Goal: Transaction & Acquisition: Purchase product/service

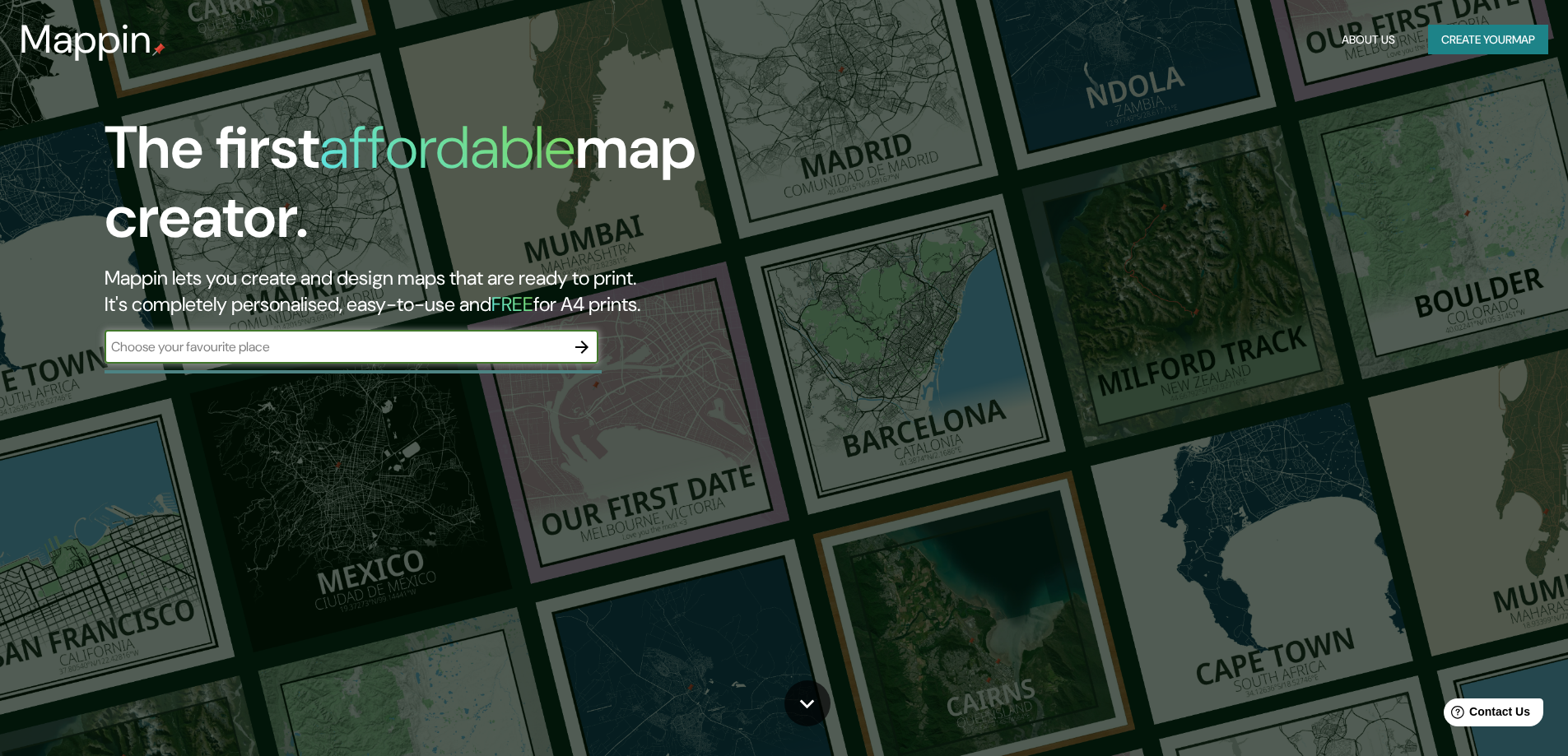
click at [1449, 36] on button "Create your map" at bounding box center [1487, 40] width 121 height 31
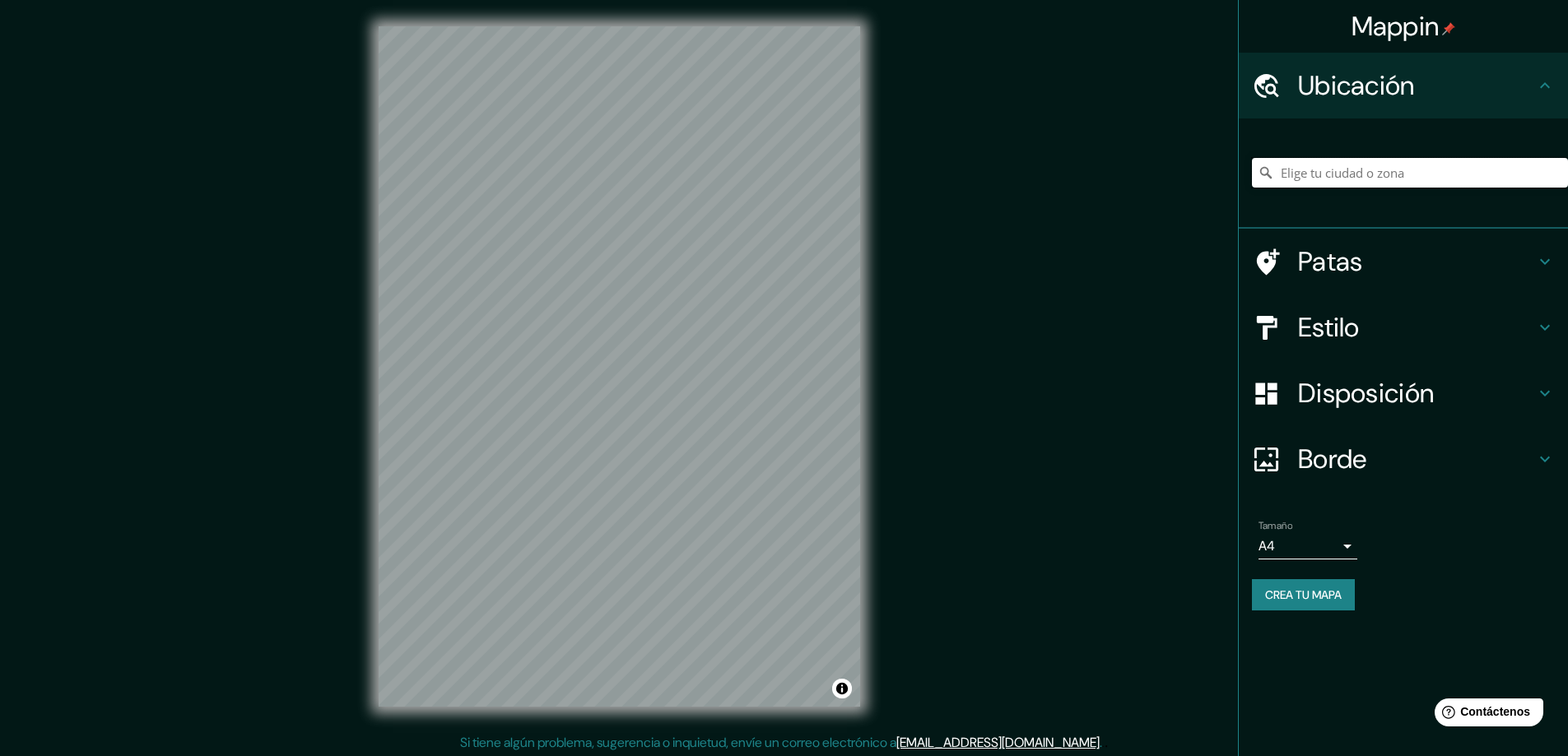
click at [1334, 168] on input "Elige tu ciudad o zona" at bounding box center [1409, 173] width 316 height 30
click at [1319, 172] on input "manizales" at bounding box center [1409, 173] width 316 height 30
type input "Manizales"
click at [1443, 180] on input "Manizales" at bounding box center [1409, 173] width 316 height 30
click at [1436, 97] on h4 "Ubicación" at bounding box center [1417, 85] width 237 height 33
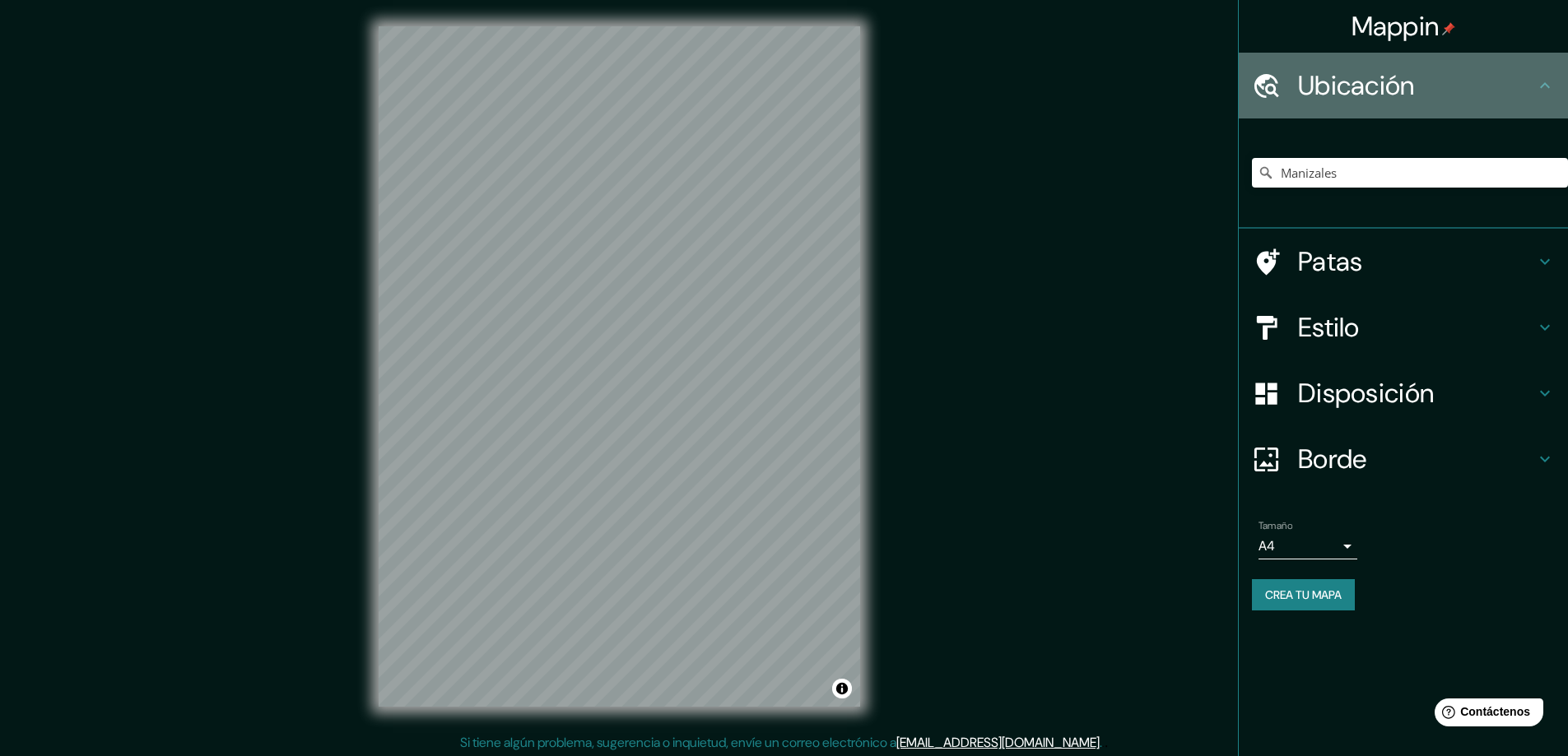
click at [1267, 82] on icon at bounding box center [1265, 86] width 29 height 29
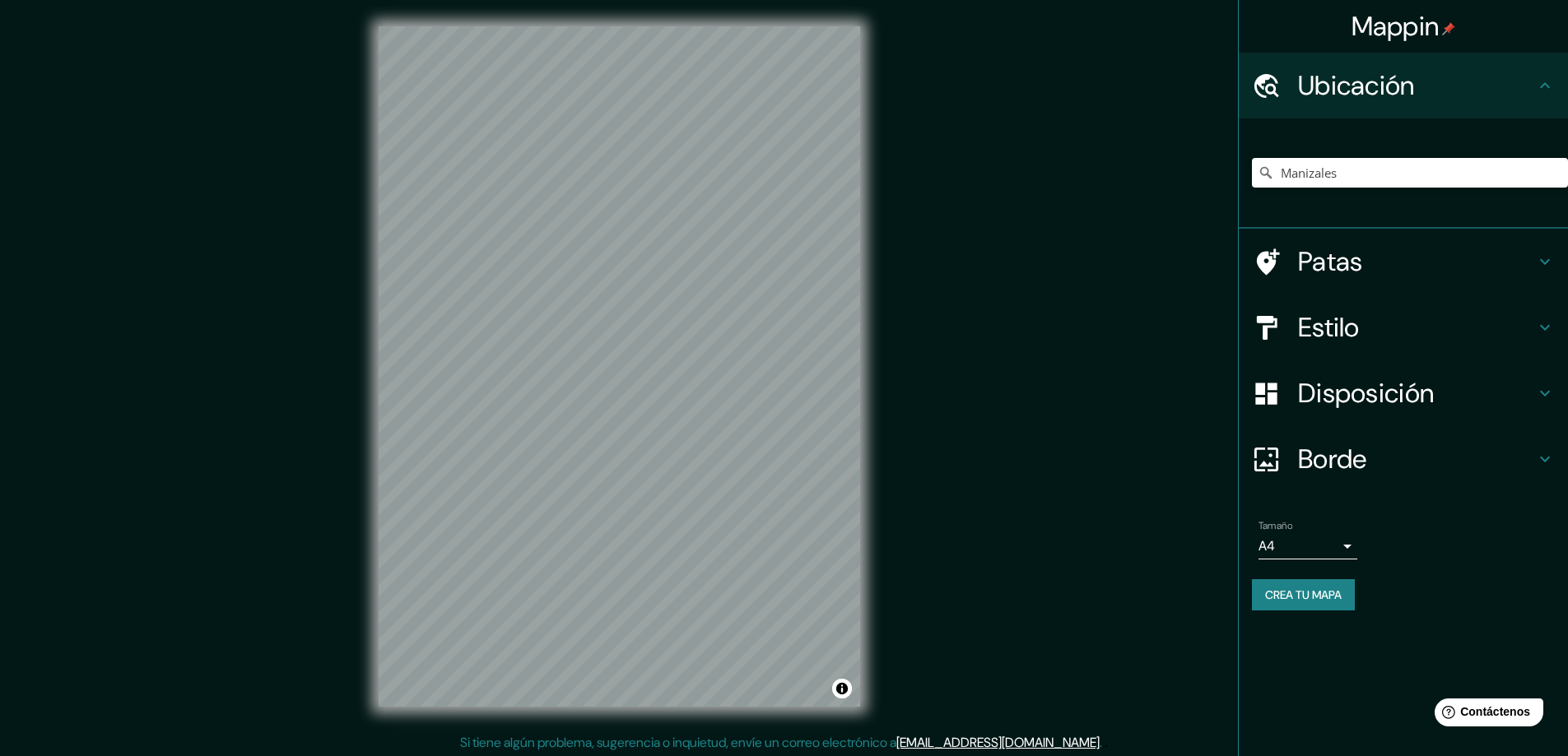
click at [1355, 329] on font "Estilo" at bounding box center [1329, 327] width 62 height 35
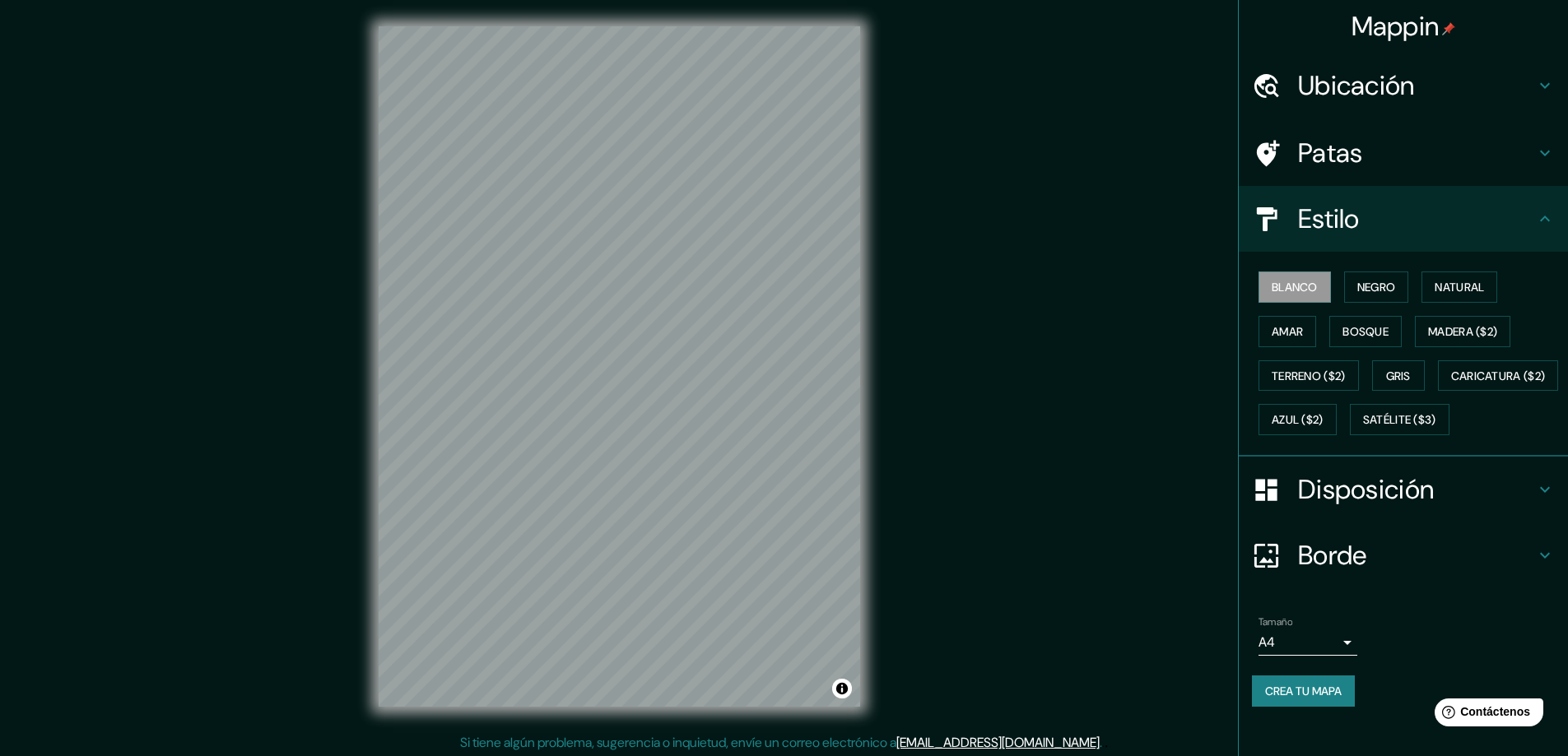
click at [1342, 442] on div "Blanco Negro Natural Amar Bosque Madera ($2) Terreno ($2) Gris Caricatura ($2) …" at bounding box center [1409, 354] width 316 height 177
click at [1363, 430] on font "Satélite ($3)" at bounding box center [1400, 419] width 74 height 21
click at [1287, 283] on font "Blanco" at bounding box center [1294, 287] width 46 height 15
click at [1362, 279] on font "Negro" at bounding box center [1376, 287] width 39 height 21
click at [1422, 277] on button "Natural" at bounding box center [1459, 287] width 76 height 31
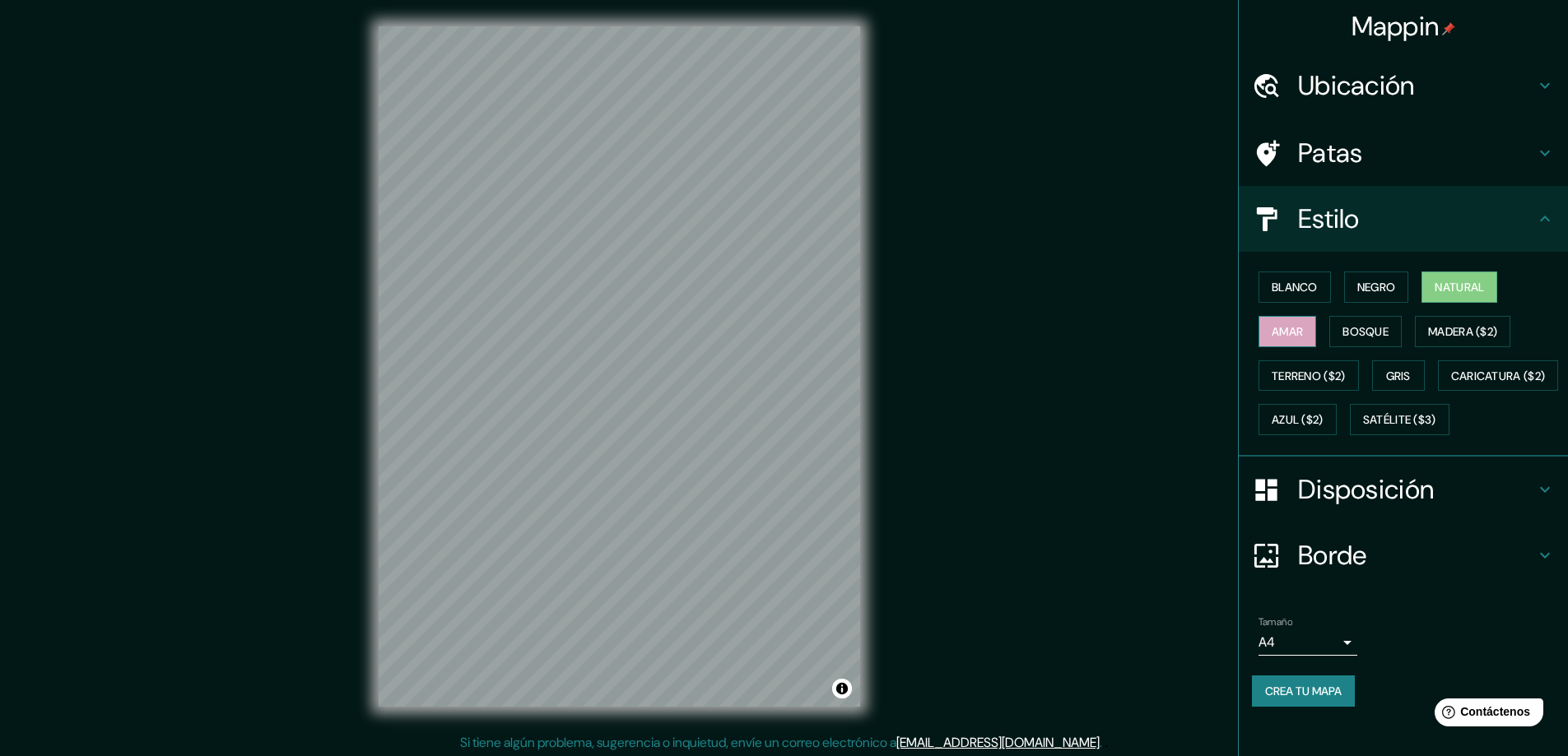
click at [1288, 329] on font "Amar" at bounding box center [1286, 331] width 31 height 15
click at [1342, 327] on font "Bosque" at bounding box center [1365, 331] width 46 height 15
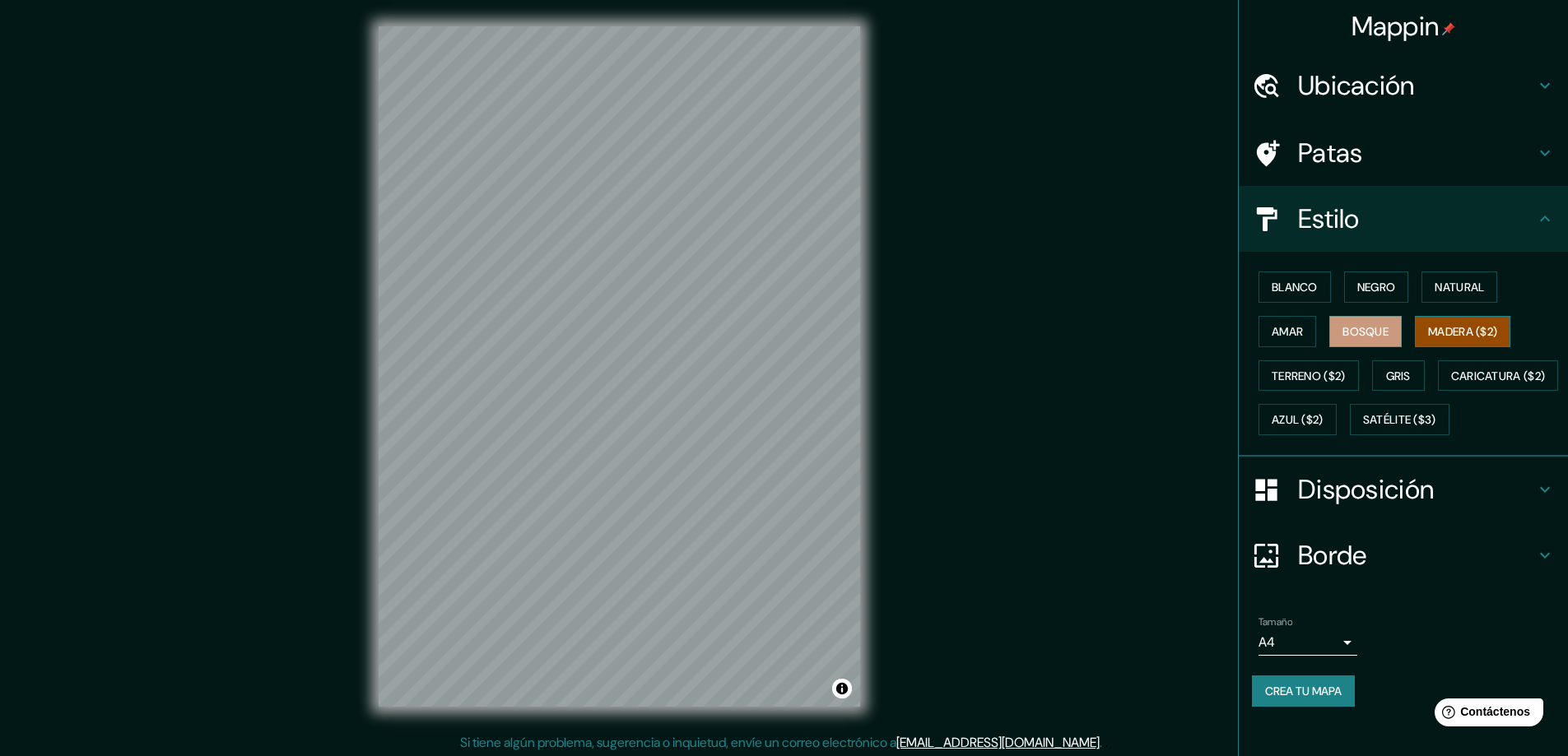
click at [1427, 319] on button "Madera ($2)" at bounding box center [1462, 331] width 96 height 31
click at [1304, 386] on button "Terreno ($2)" at bounding box center [1308, 376] width 101 height 31
click at [1386, 378] on font "Gris" at bounding box center [1398, 376] width 25 height 15
click at [1336, 407] on button "Azul ($2)" at bounding box center [1297, 419] width 78 height 31
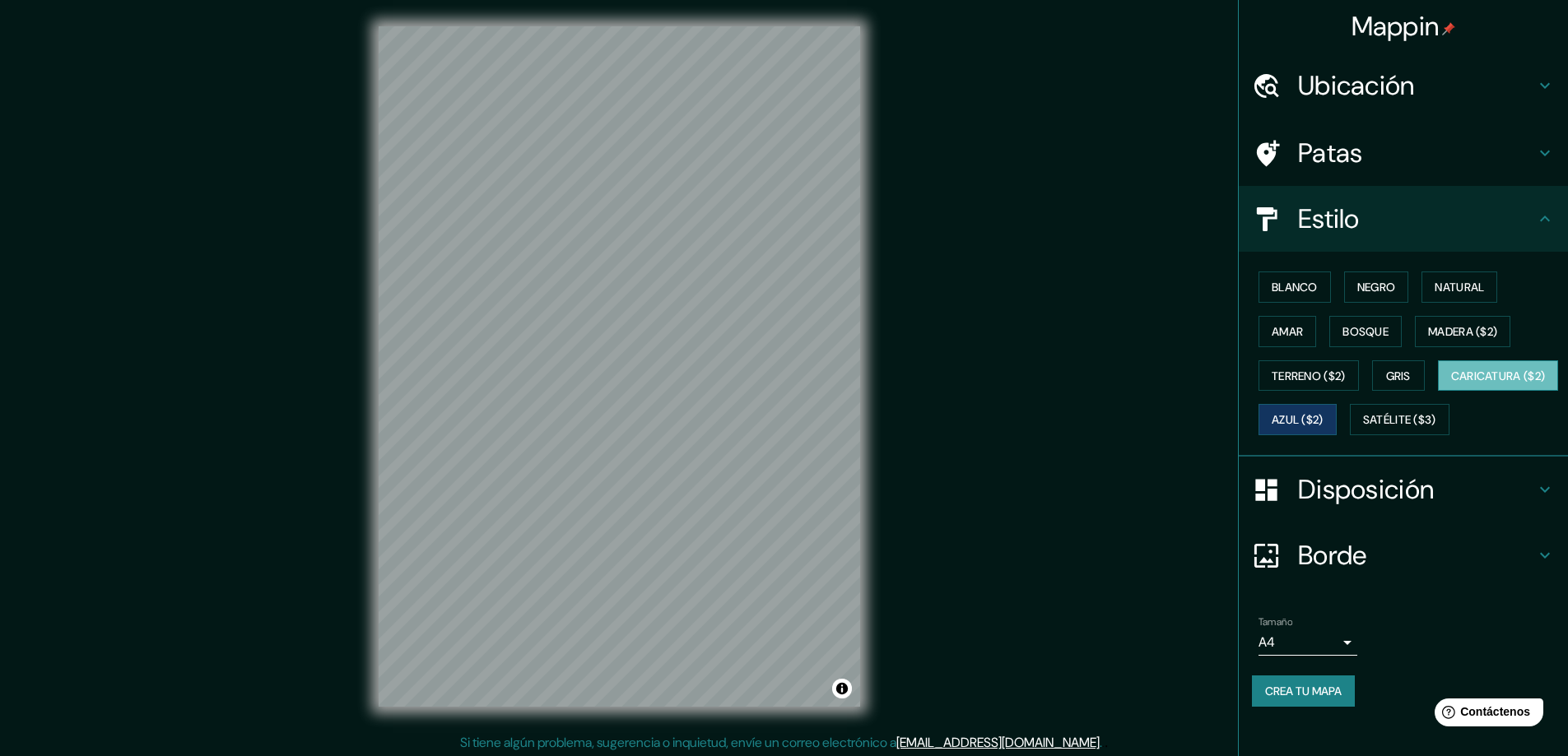
click at [1450, 383] on font "Caricatura ($2)" at bounding box center [1497, 376] width 95 height 15
click at [1314, 289] on button "Blanco" at bounding box center [1294, 287] width 73 height 31
click at [1384, 285] on font "Negro" at bounding box center [1376, 287] width 39 height 15
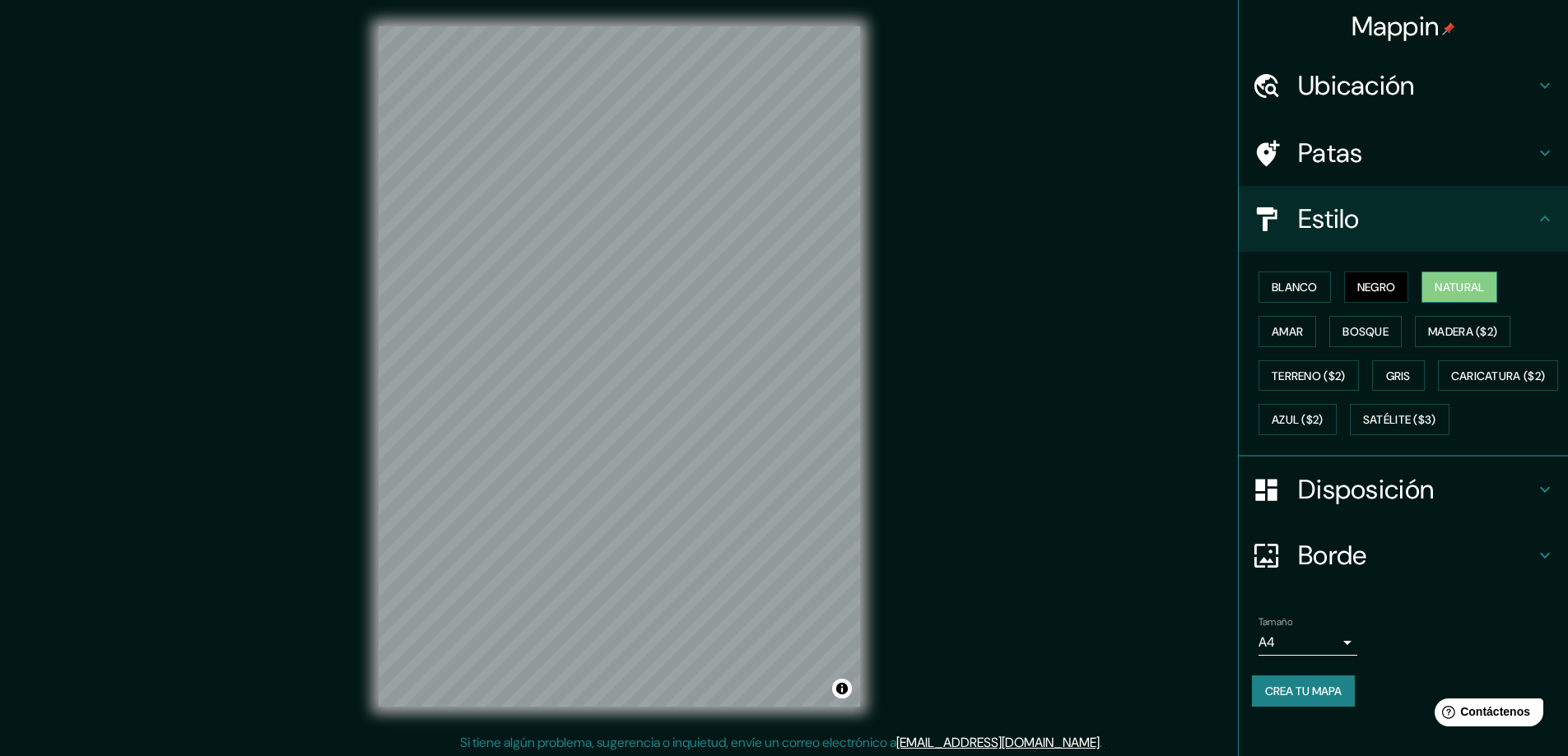
click at [1435, 277] on font "Natural" at bounding box center [1459, 287] width 50 height 21
click at [1354, 267] on div "Blanco Negro Natural Amar Bosque Madera ($2) Terreno ($2) Gris Caricatura ($2) …" at bounding box center [1409, 354] width 316 height 177
click at [1357, 283] on font "Negro" at bounding box center [1376, 287] width 39 height 15
click at [1448, 291] on font "Natural" at bounding box center [1459, 287] width 50 height 15
click at [1378, 153] on h4 "Patas" at bounding box center [1417, 152] width 237 height 33
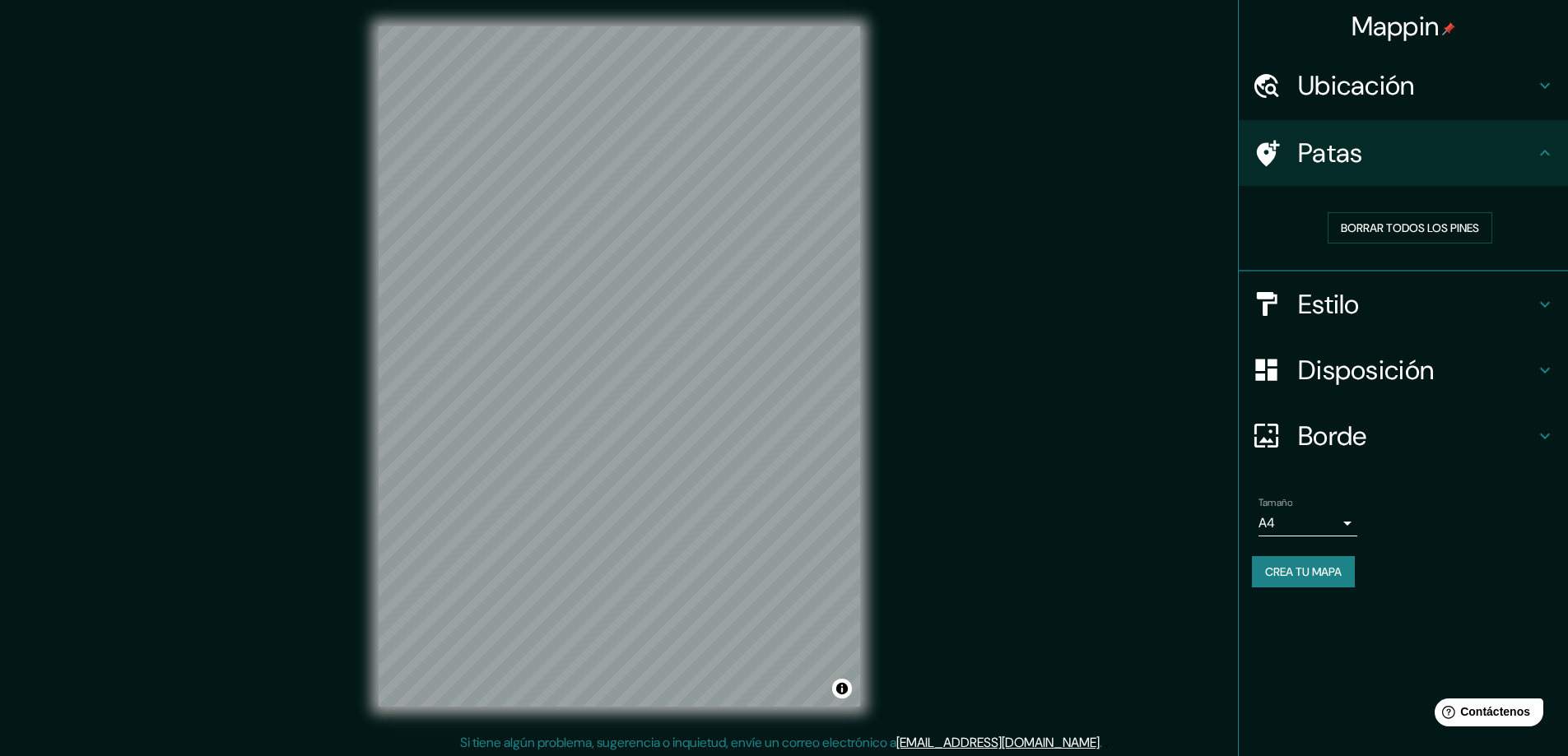
click at [1378, 153] on h4 "Patas" at bounding box center [1417, 152] width 237 height 33
click at [1358, 365] on font "Disposición" at bounding box center [1366, 370] width 135 height 35
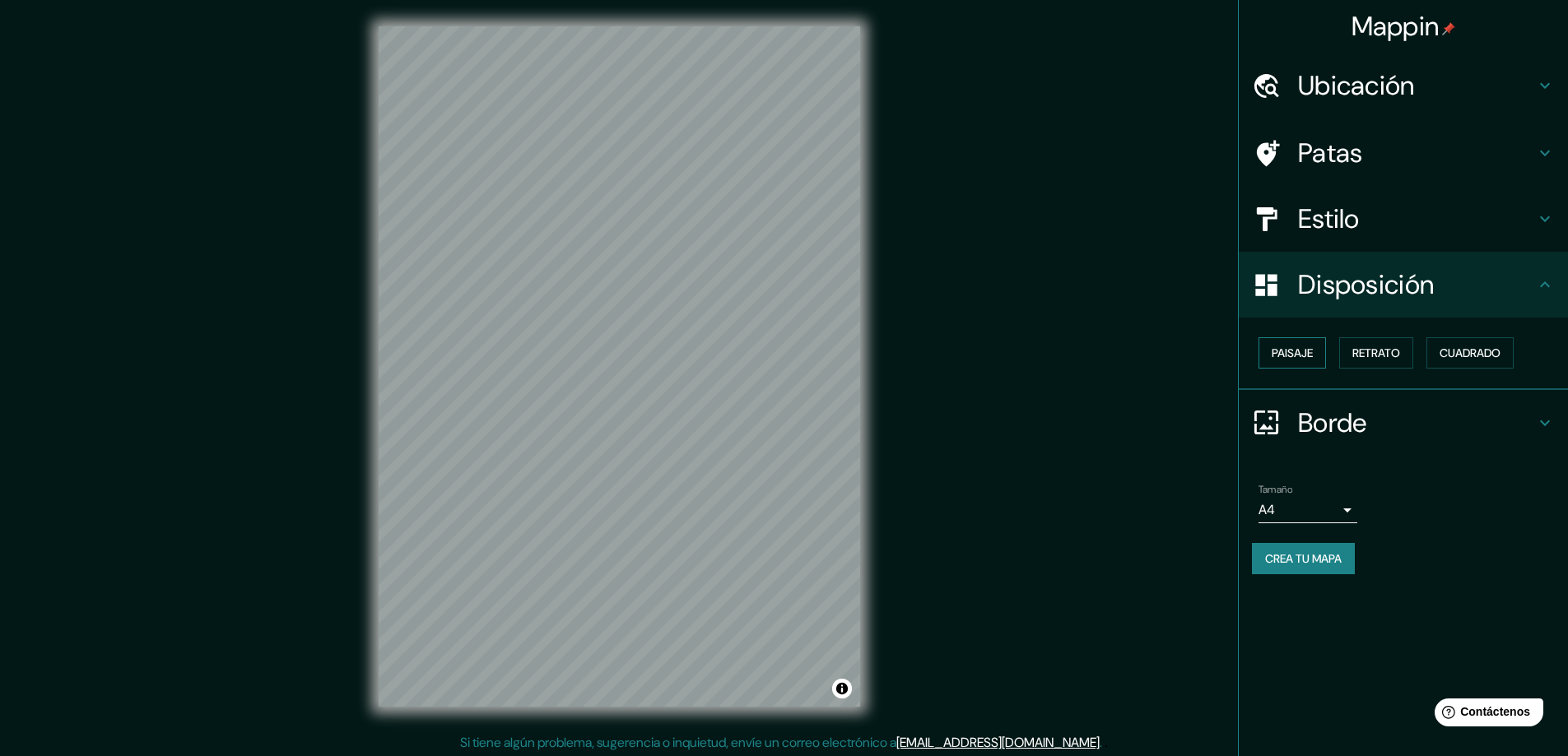
click at [1303, 353] on font "Paisaje" at bounding box center [1291, 353] width 41 height 15
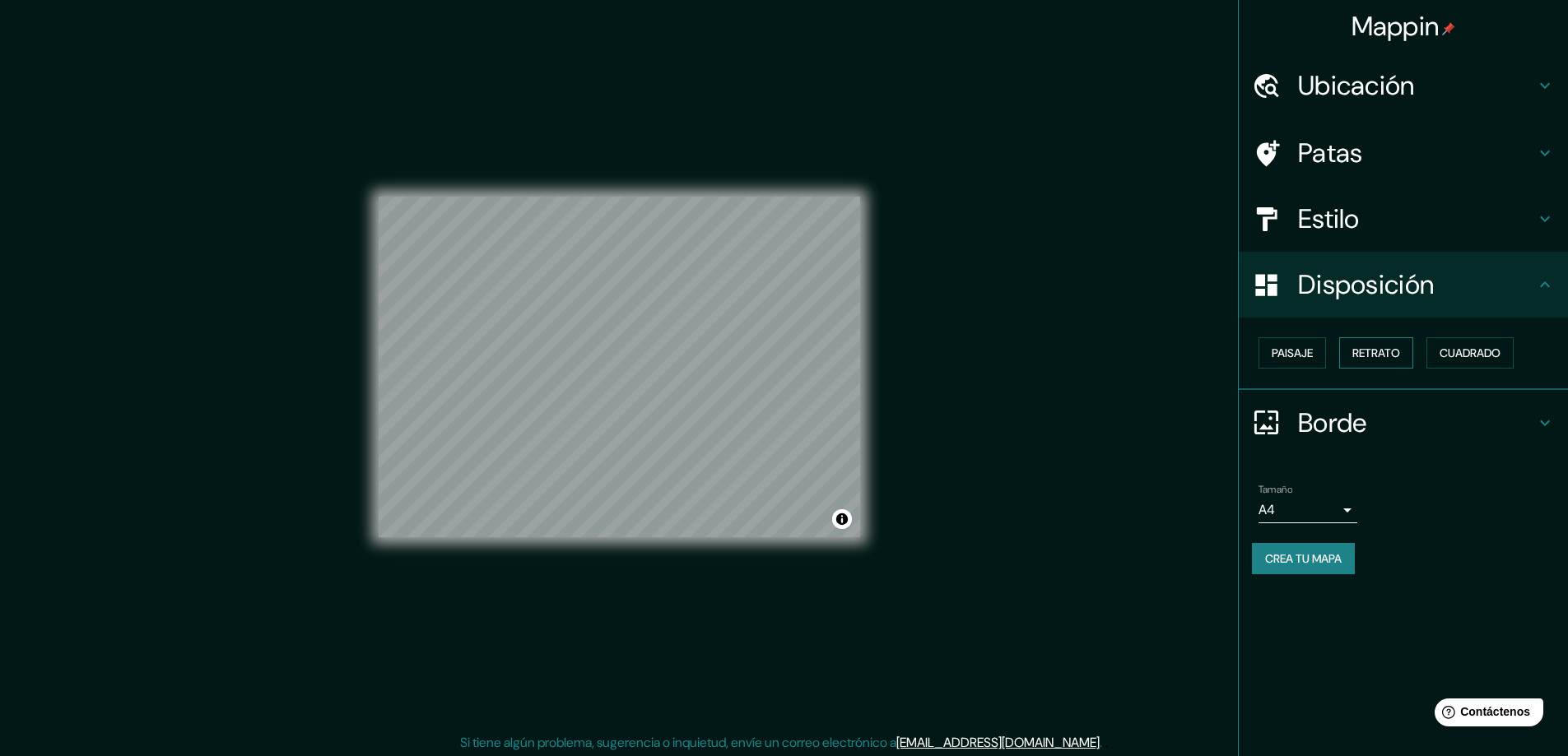
click at [1394, 357] on font "Retrato" at bounding box center [1376, 353] width 48 height 15
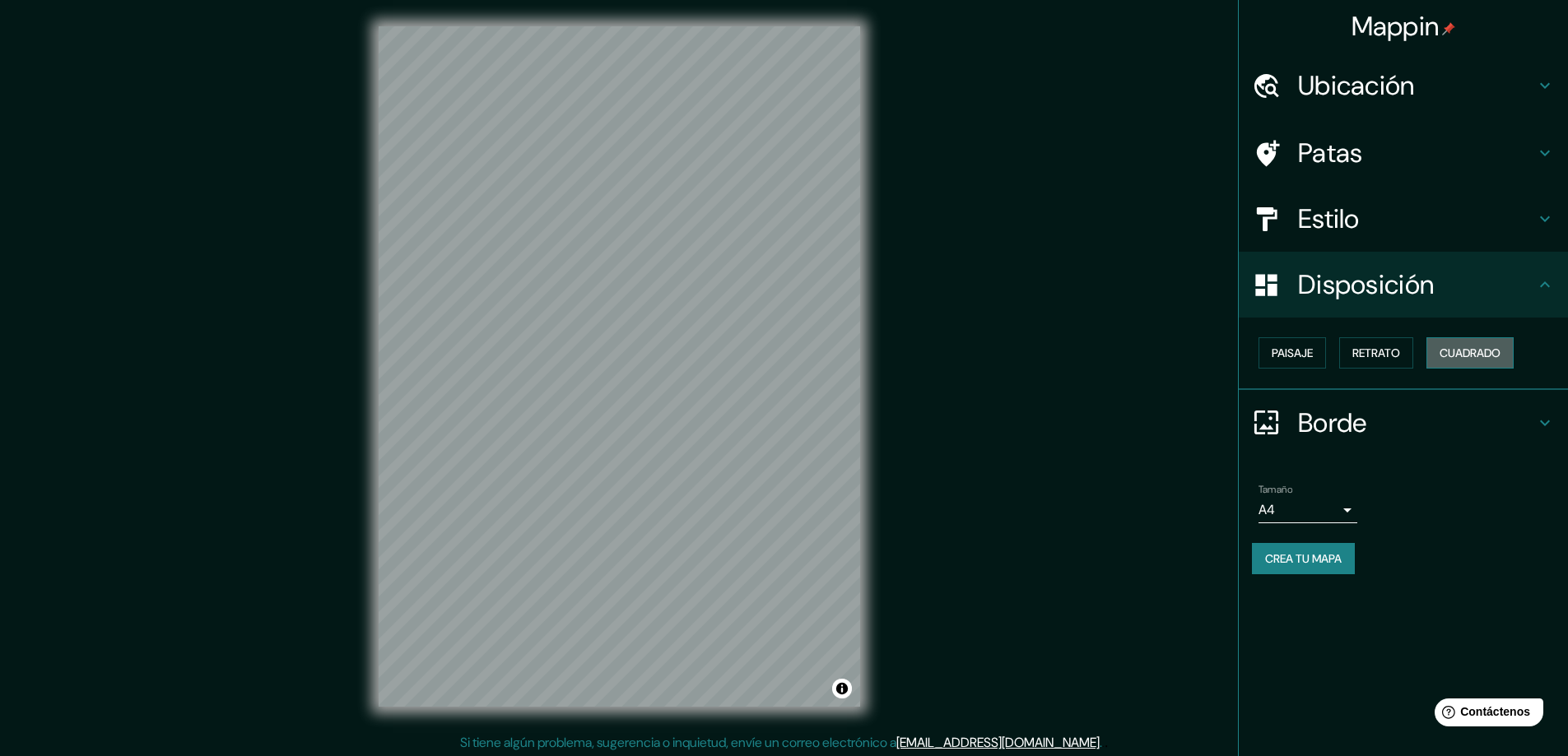
click at [1456, 353] on font "Cuadrado" at bounding box center [1469, 353] width 61 height 15
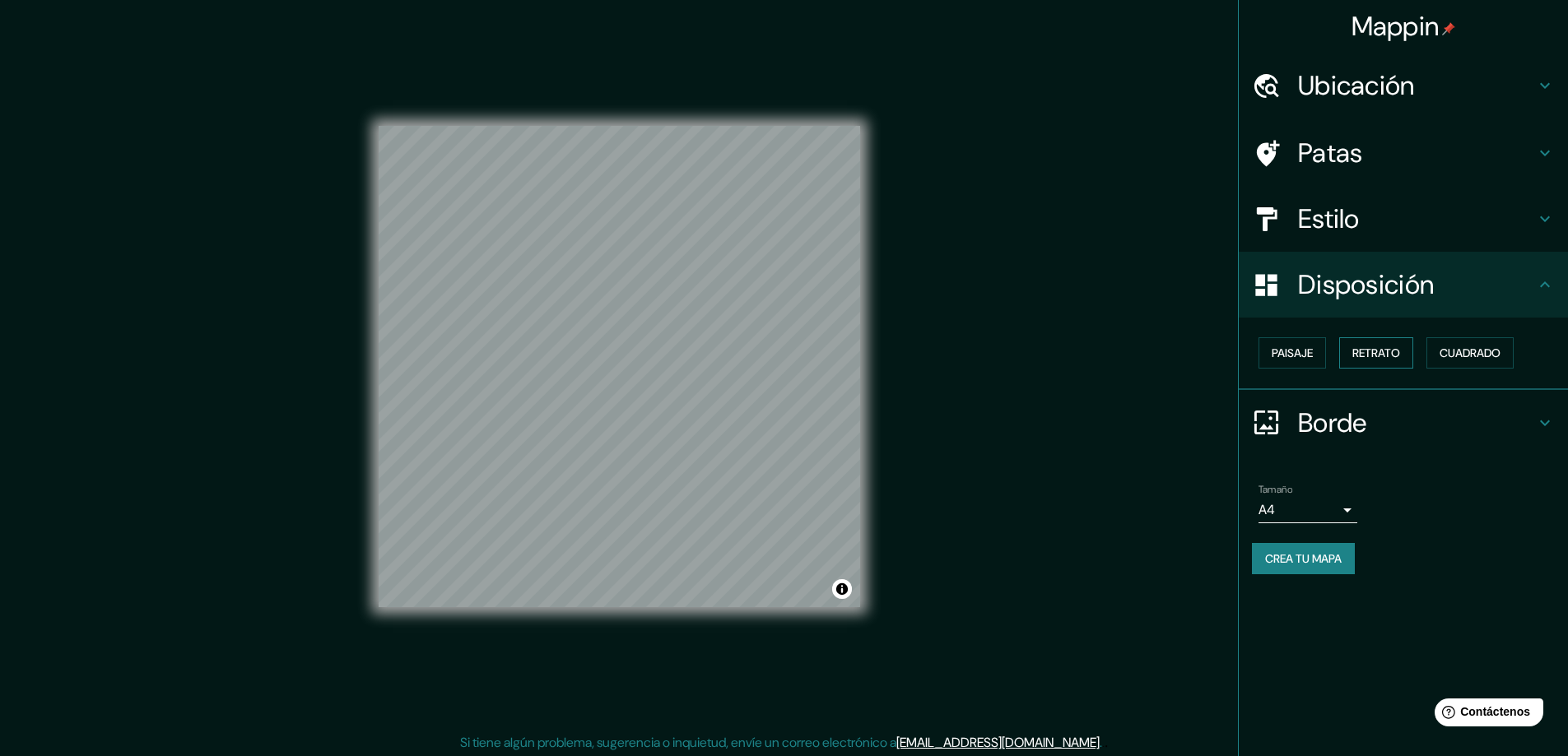
click at [1374, 349] on font "Retrato" at bounding box center [1376, 353] width 48 height 15
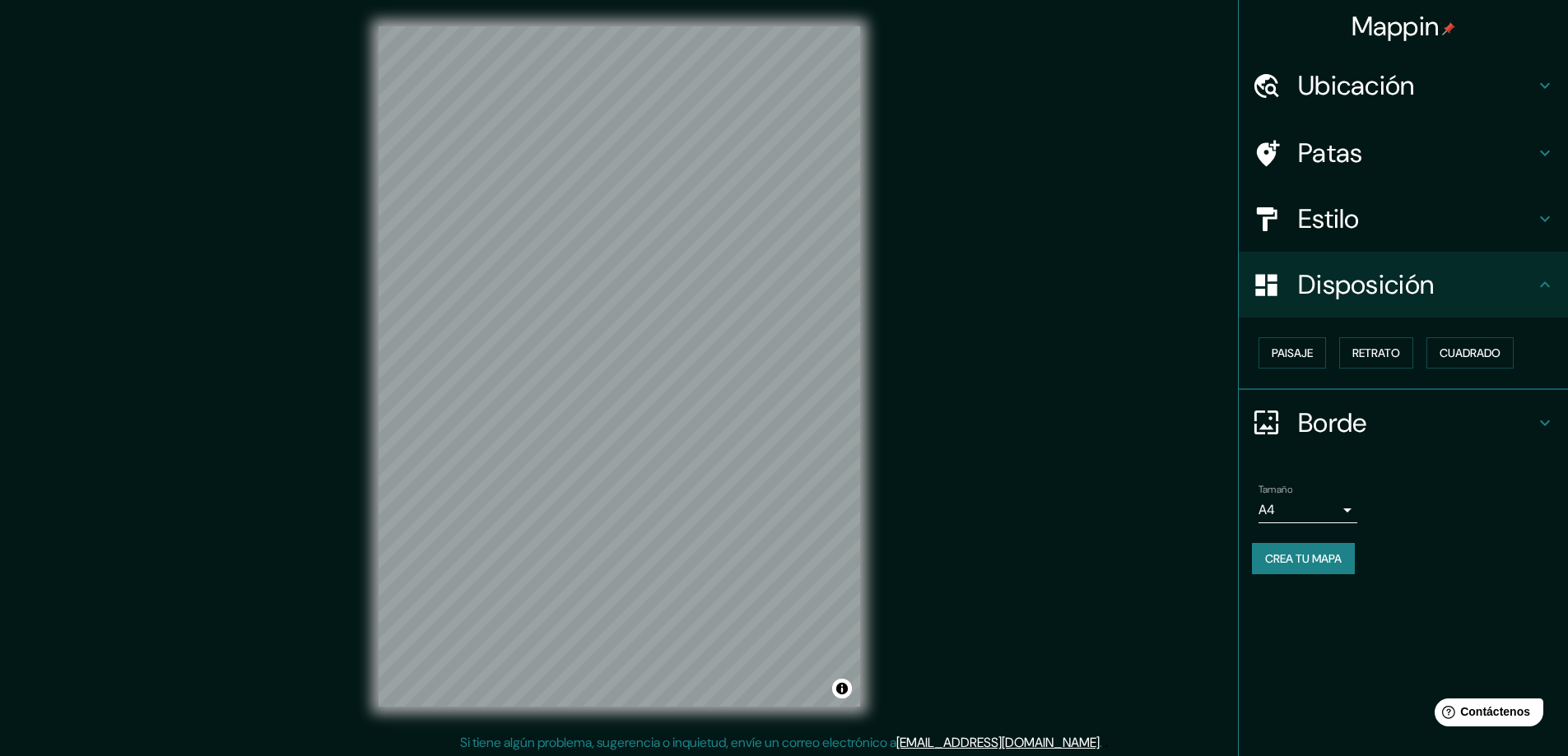
click at [1341, 425] on font "Borde" at bounding box center [1332, 422] width 69 height 35
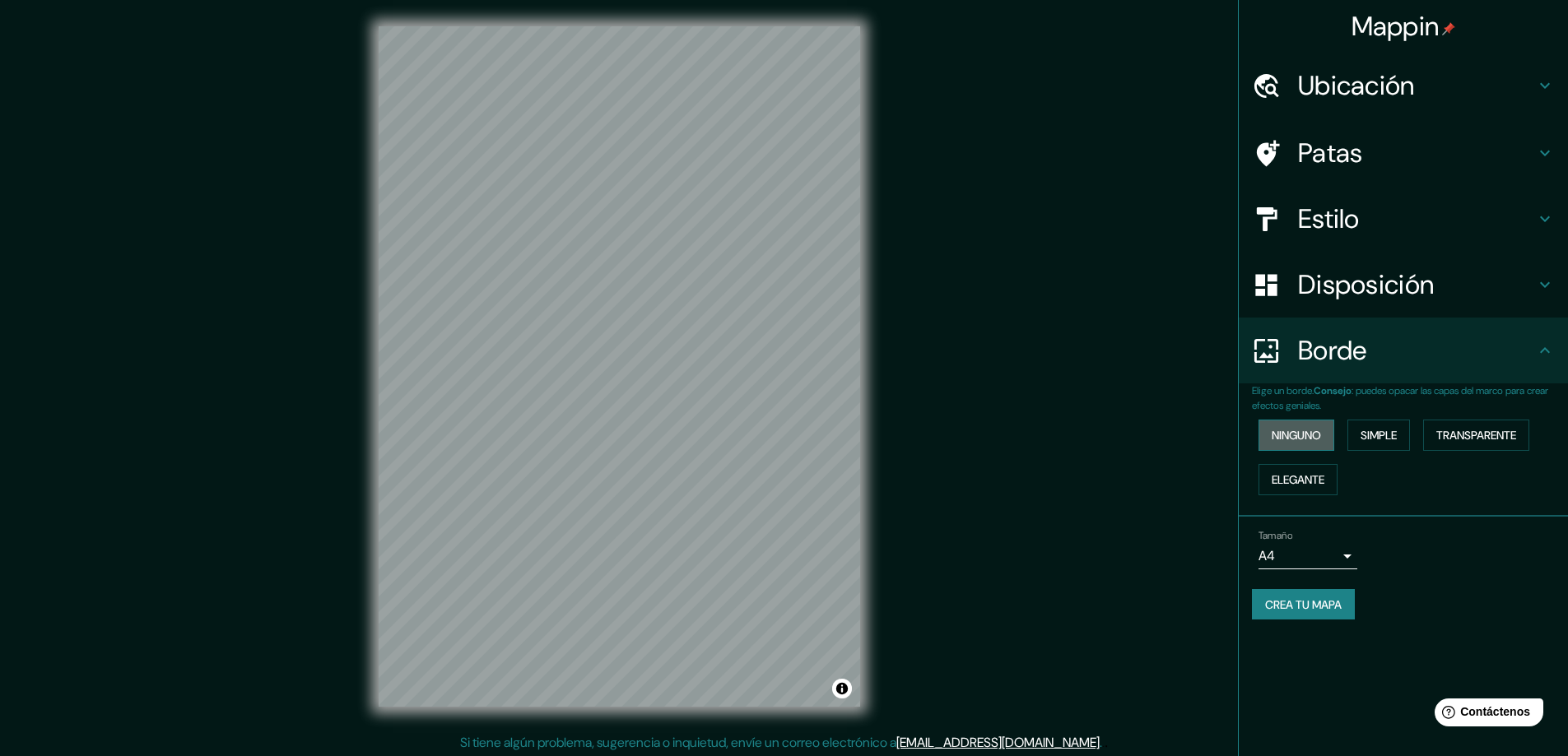
click at [1304, 432] on font "Ninguno" at bounding box center [1296, 435] width 50 height 15
click at [1381, 425] on font "Simple" at bounding box center [1378, 434] width 36 height 21
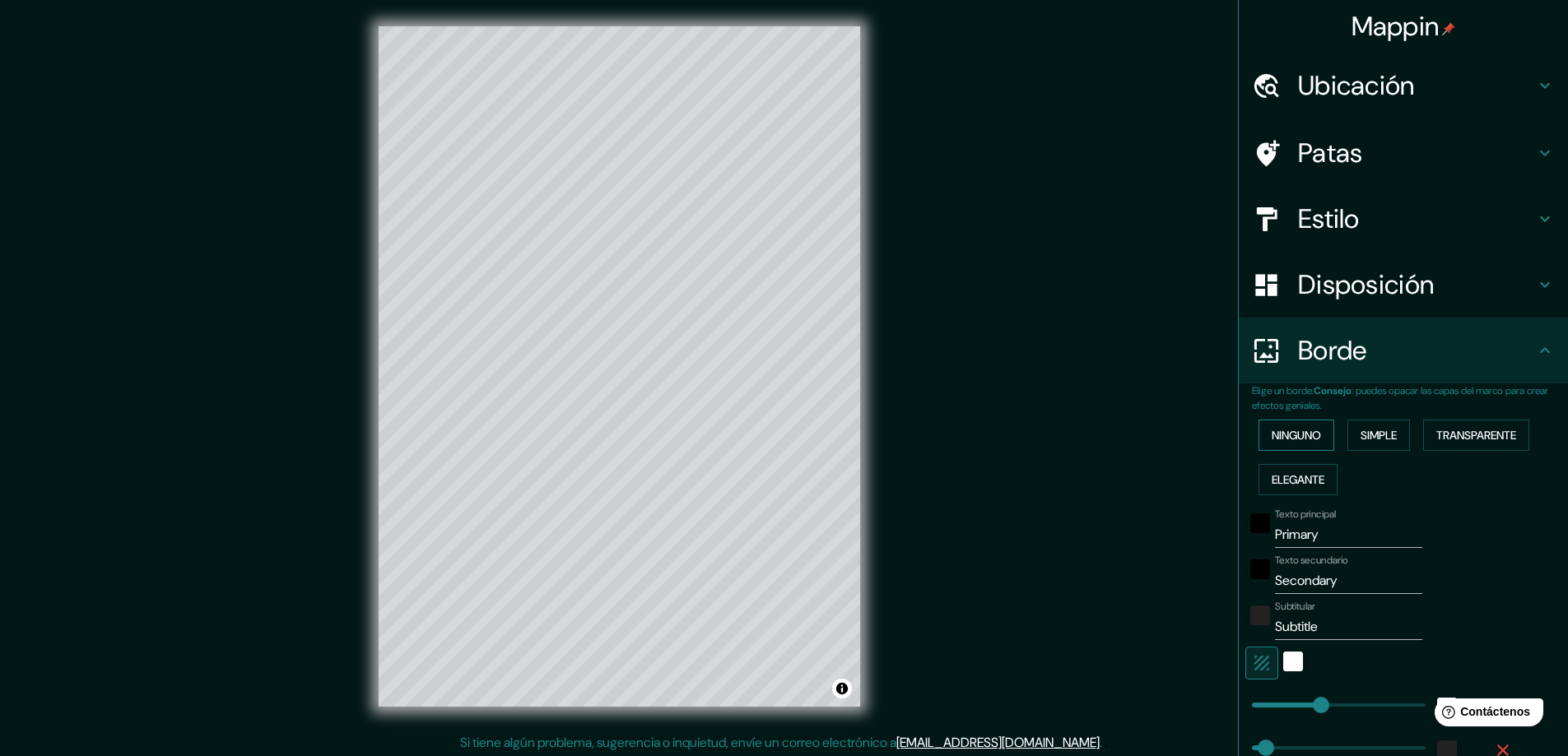
click at [1312, 433] on button "Ninguno" at bounding box center [1296, 434] width 76 height 31
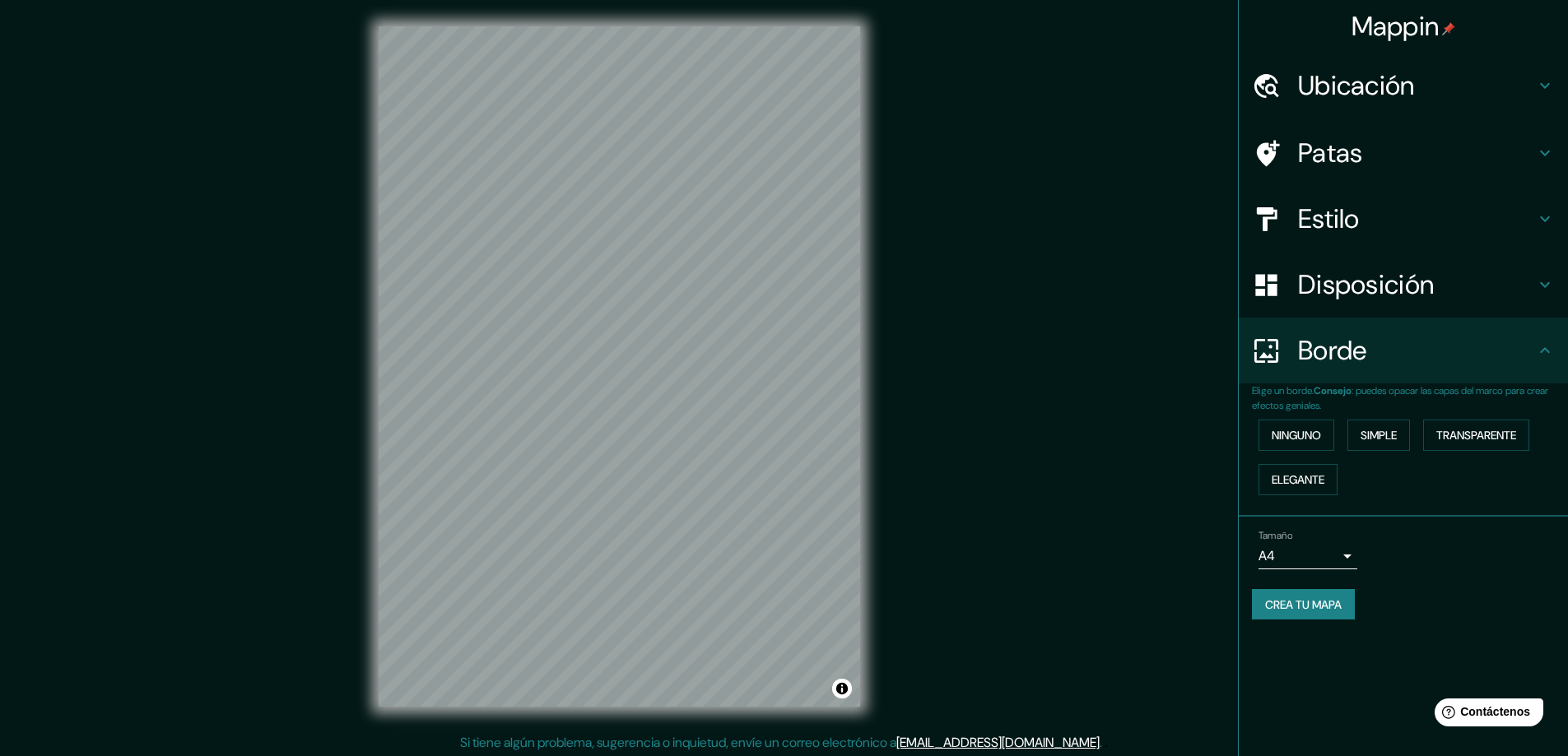
click at [1423, 344] on h4 "Borde" at bounding box center [1417, 350] width 237 height 33
click at [1389, 301] on font "Disposición" at bounding box center [1366, 284] width 135 height 35
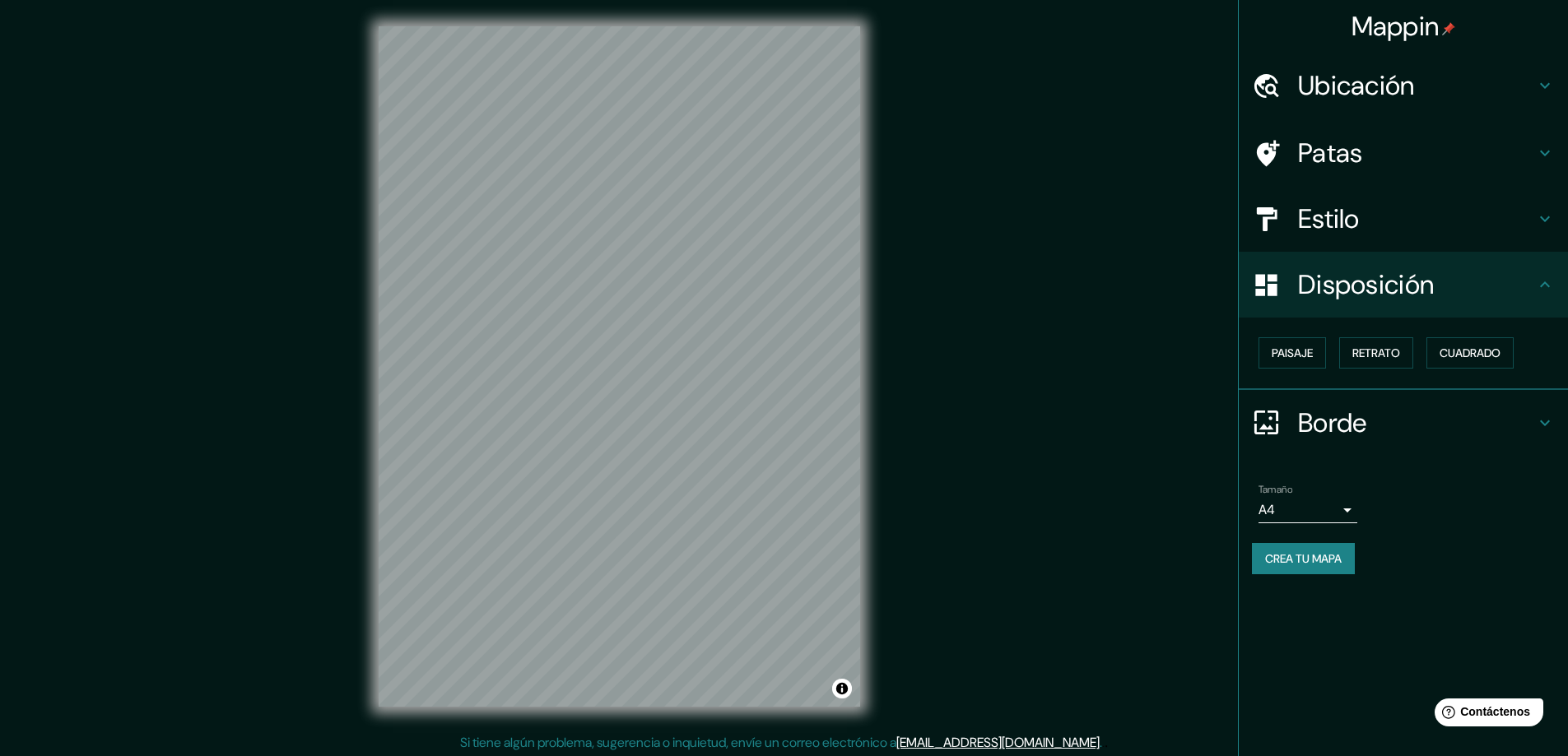
click at [1393, 240] on div "Estilo" at bounding box center [1403, 219] width 329 height 66
